Goal: Information Seeking & Learning: Learn about a topic

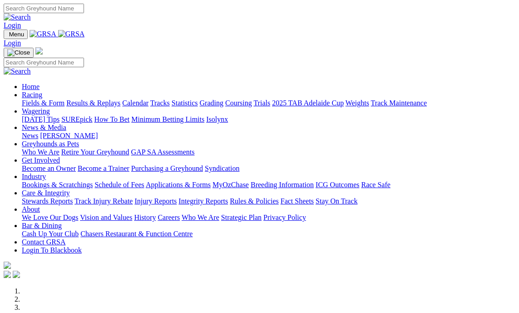
click at [113, 99] on link "Results & Replays" at bounding box center [93, 103] width 54 height 8
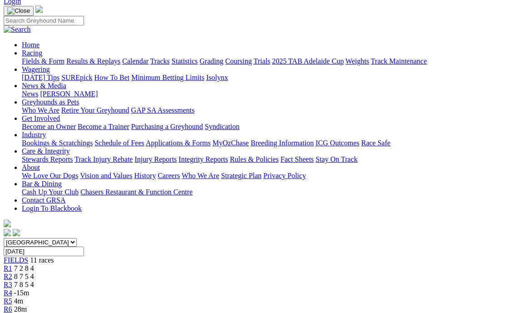
scroll to position [45, 0]
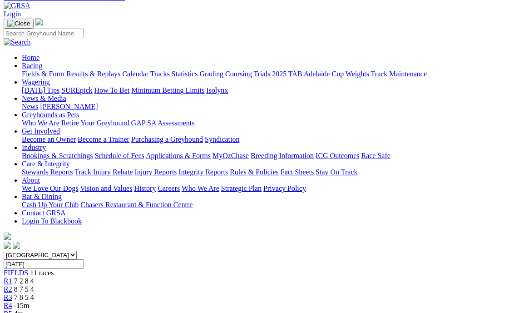
click at [12, 294] on span "R3" at bounding box center [8, 298] width 9 height 8
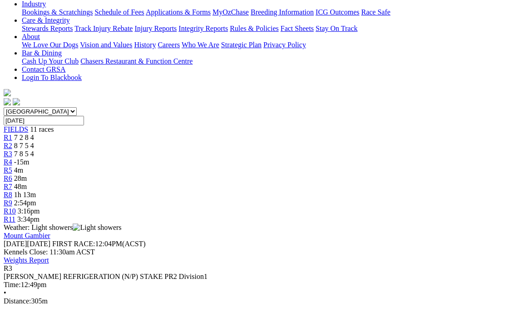
scroll to position [182, 0]
